Goal: Check status: Check status

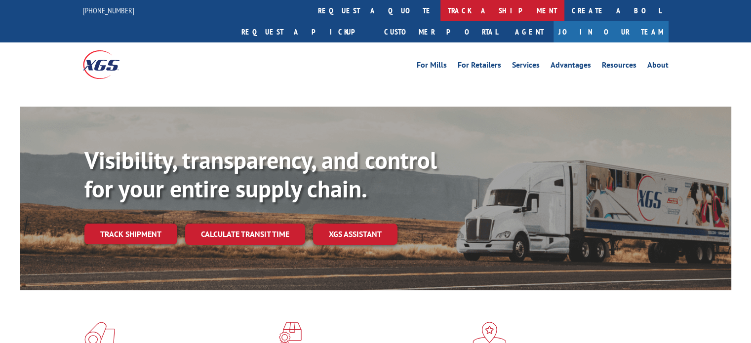
click at [441, 12] on link "track a shipment" at bounding box center [503, 10] width 124 height 21
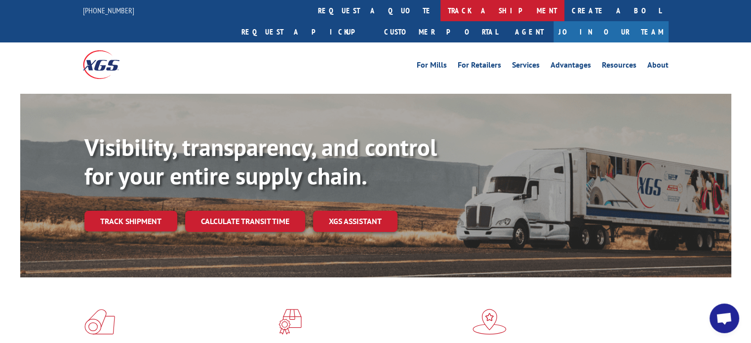
click at [441, 12] on link "track a shipment" at bounding box center [503, 10] width 124 height 21
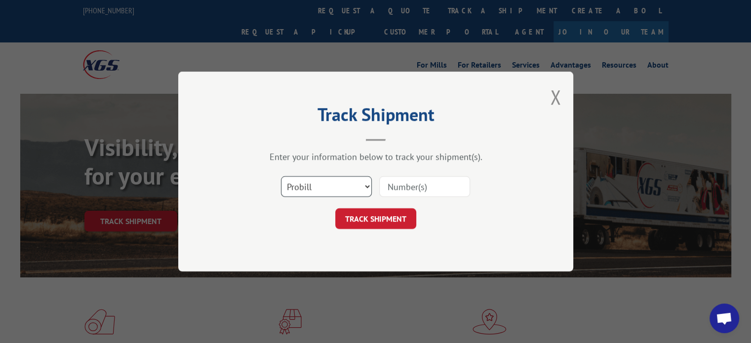
click at [336, 190] on select "Select category... Probill BOL PO" at bounding box center [326, 186] width 91 height 21
select select "bol"
click at [281, 176] on select "Select category... Probill BOL PO" at bounding box center [326, 186] width 91 height 21
click at [402, 187] on input at bounding box center [424, 186] width 91 height 21
paste input "31618824"
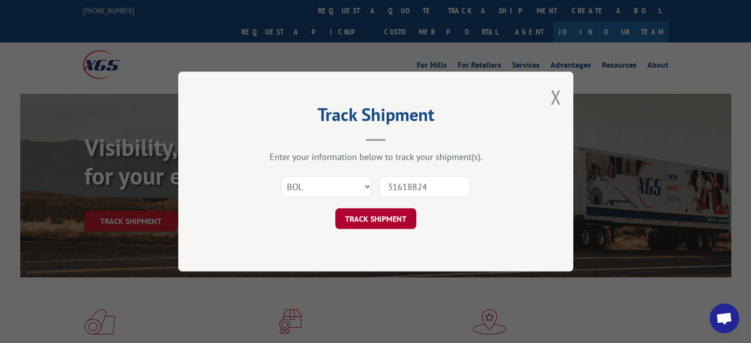
type input "31618824"
click at [386, 216] on button "TRACK SHIPMENT" at bounding box center [375, 218] width 81 height 21
